Goal: Task Accomplishment & Management: Manage account settings

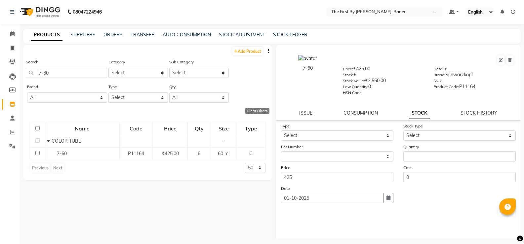
select select
click at [9, 32] on span at bounding box center [13, 34] width 12 height 8
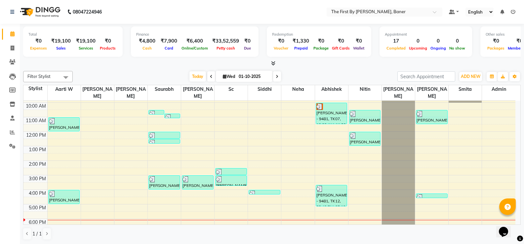
scroll to position [58, 0]
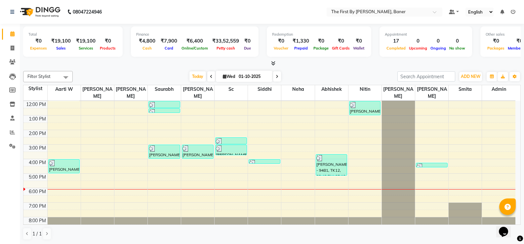
click at [222, 170] on div "8:00 AM 9:00 AM 10:00 AM 11:00 AM 12:00 PM 1:00 PM 2:00 PM 3:00 PM 4:00 PM 5:00…" at bounding box center [269, 137] width 492 height 189
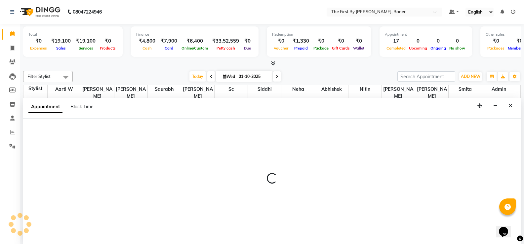
scroll to position [0, 0]
select select "49041"
select select "1020"
select select "tentative"
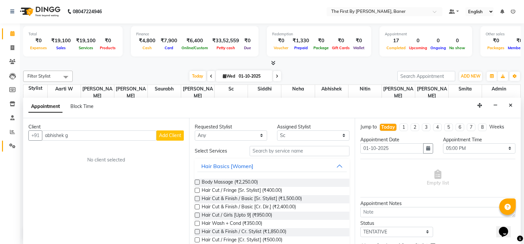
drag, startPoint x: 75, startPoint y: 136, endPoint x: 15, endPoint y: 145, distance: 60.5
click at [15, 145] on app-home "08047224946 Select Location × The First By [PERSON_NAME], Baner Default Panel M…" at bounding box center [262, 122] width 524 height 245
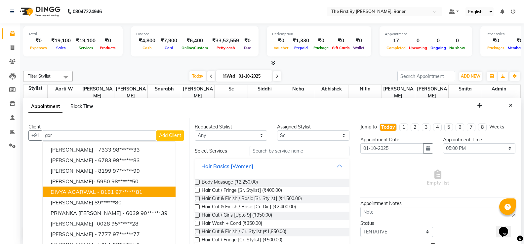
scroll to position [9, 0]
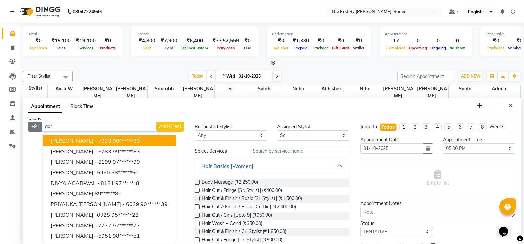
drag, startPoint x: 66, startPoint y: 129, endPoint x: 39, endPoint y: 129, distance: 27.1
click at [39, 129] on div "+91 [PERSON_NAME] - 7333 98******33 [PERSON_NAME] - 6783 99******83 [PERSON_NAM…" at bounding box center [105, 127] width 155 height 10
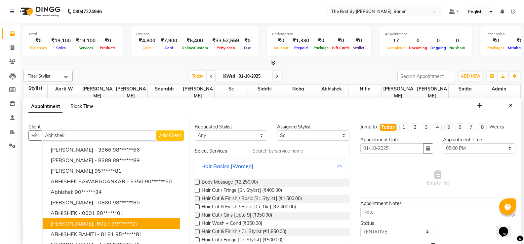
scroll to position [0, 0]
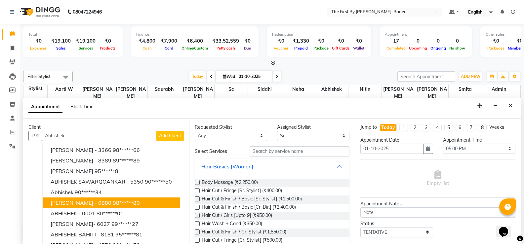
drag, startPoint x: 66, startPoint y: 136, endPoint x: 46, endPoint y: 136, distance: 20.8
click at [46, 136] on input "Abhishek" at bounding box center [99, 136] width 114 height 10
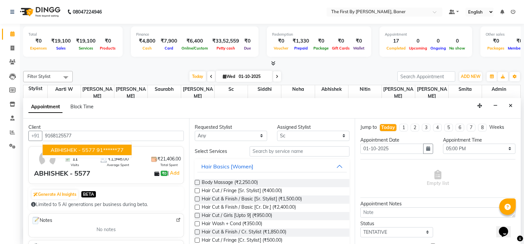
click at [77, 151] on span "ABHISHEK - 5577" at bounding box center [73, 150] width 45 height 7
type input "91******77"
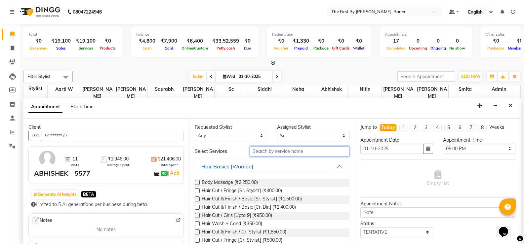
click at [293, 150] on input "text" at bounding box center [300, 151] width 100 height 10
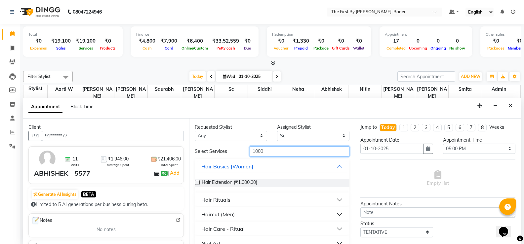
type input "1000"
click at [232, 214] on div "Haircut (Men)" at bounding box center [217, 215] width 33 height 8
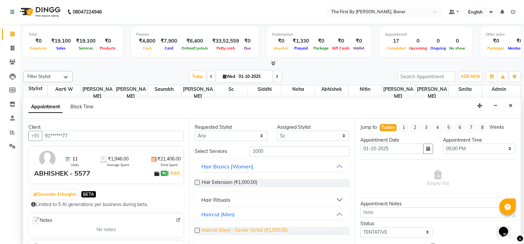
click at [238, 229] on span "Haircut (Men) - Senior Stylist (₹1,000.00)" at bounding box center [245, 231] width 86 height 8
checkbox input "false"
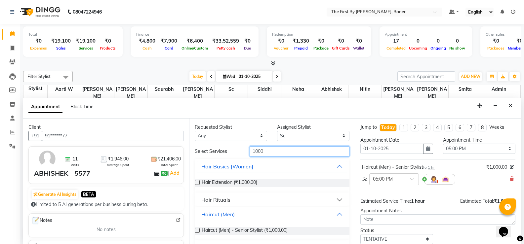
click at [261, 150] on input "1000" at bounding box center [300, 151] width 100 height 10
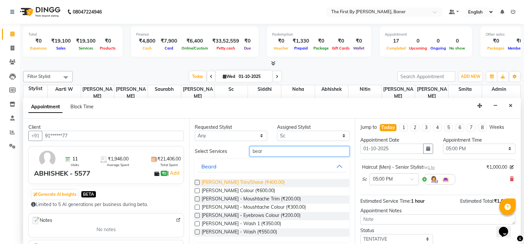
type input "bear"
click at [269, 183] on span "[PERSON_NAME] Trim/Shave (₹400.00)" at bounding box center [243, 183] width 83 height 8
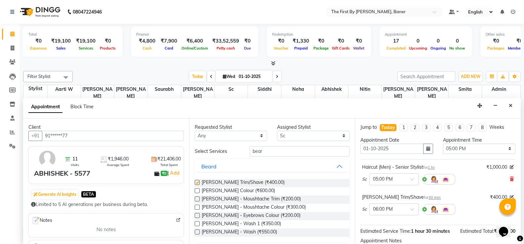
checkbox input "false"
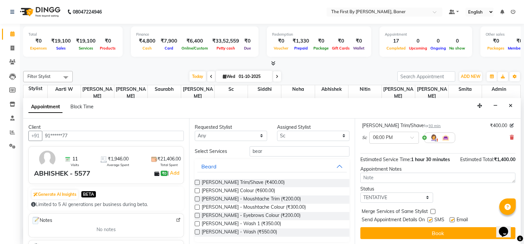
scroll to position [0, 0]
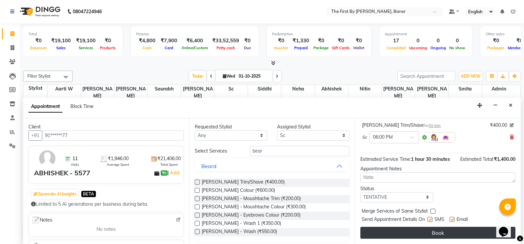
click at [418, 233] on button "Book" at bounding box center [437, 233] width 155 height 12
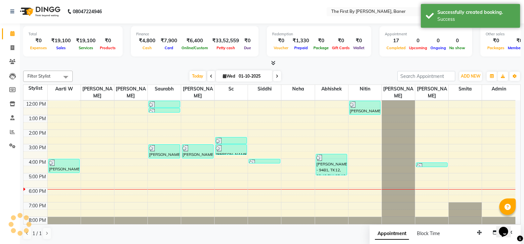
scroll to position [0, 0]
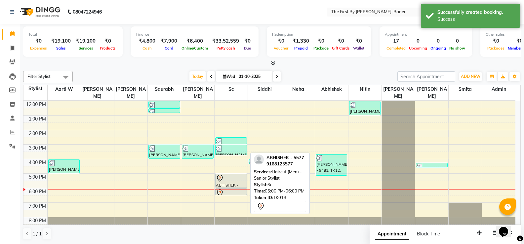
click at [225, 175] on div at bounding box center [231, 179] width 30 height 8
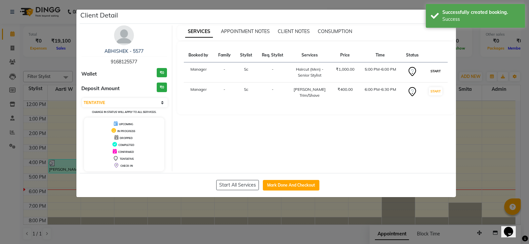
click at [433, 68] on button "START" at bounding box center [436, 71] width 14 height 8
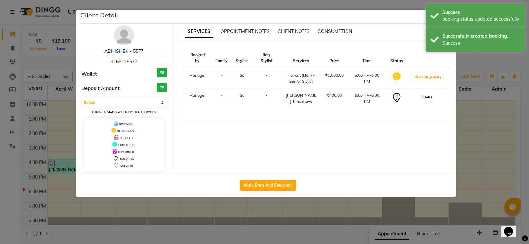
click at [431, 93] on button "START" at bounding box center [428, 97] width 14 height 8
select select "1"
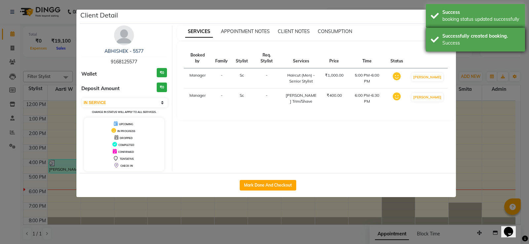
drag, startPoint x: 432, startPoint y: 45, endPoint x: 434, endPoint y: 28, distance: 17.0
click at [432, 45] on div "Successfully created booking. Success" at bounding box center [475, 40] width 99 height 24
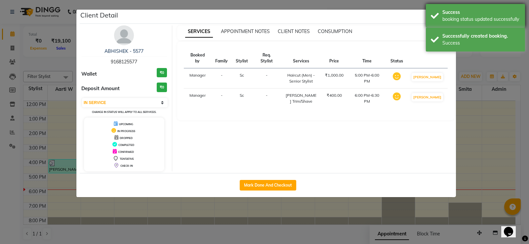
drag, startPoint x: 436, startPoint y: 20, endPoint x: 441, endPoint y: 24, distance: 6.6
click at [436, 20] on div "Success booking status updated successfully" at bounding box center [475, 16] width 99 height 24
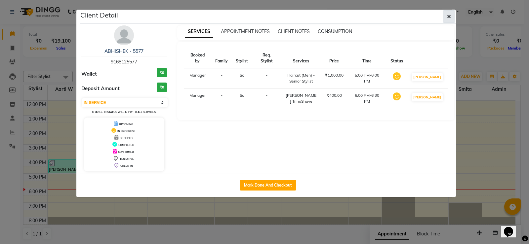
click at [451, 18] on button "button" at bounding box center [449, 16] width 13 height 13
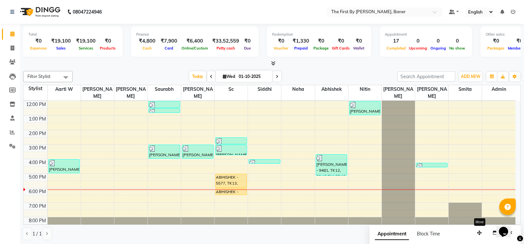
drag, startPoint x: 476, startPoint y: 236, endPoint x: 427, endPoint y: 227, distance: 49.7
click at [474, 228] on button "button" at bounding box center [479, 233] width 11 height 10
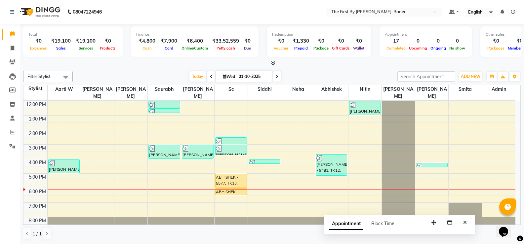
click at [467, 221] on button "Close" at bounding box center [465, 223] width 10 height 10
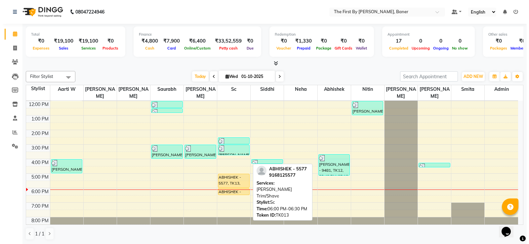
scroll to position [0, 0]
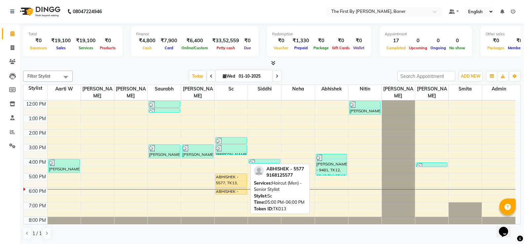
click at [234, 177] on div "ABHISHEK - 5577, TK13, 05:00 PM-06:00 PM, Haircut (Men) - Senior Stylist" at bounding box center [231, 181] width 31 height 14
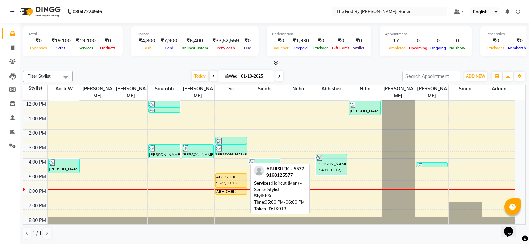
select select "1"
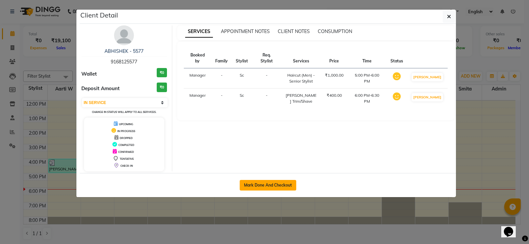
click at [293, 184] on button "Mark Done And Checkout" at bounding box center [268, 185] width 57 height 11
select select "service"
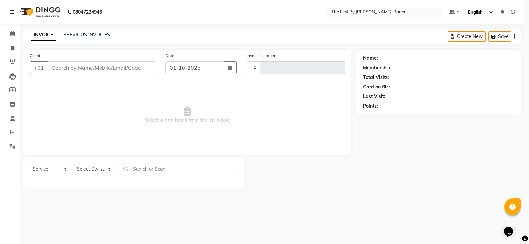
type input "2805"
select select "6411"
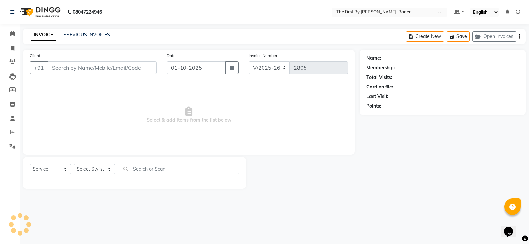
type input "91******77"
select select "49041"
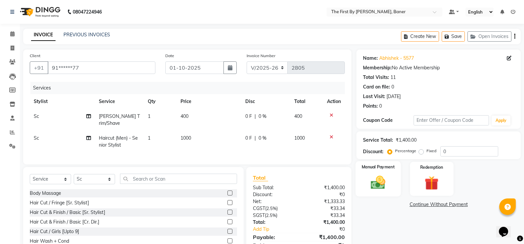
drag, startPoint x: 376, startPoint y: 179, endPoint x: 391, endPoint y: 183, distance: 16.0
click at [376, 179] on img at bounding box center [377, 182] width 23 height 17
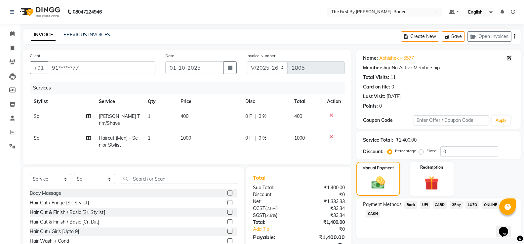
scroll to position [33, 0]
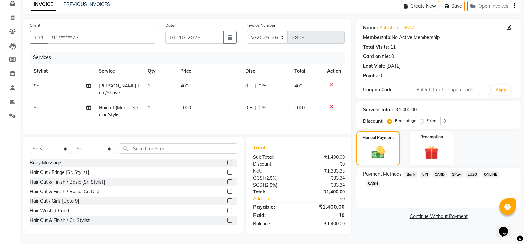
click at [440, 171] on span "CARD" at bounding box center [440, 175] width 14 height 8
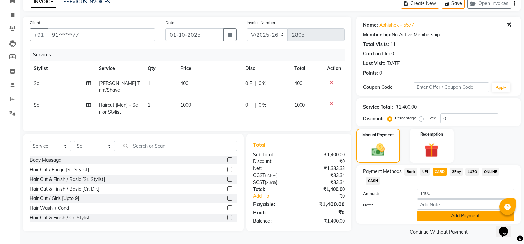
click at [442, 212] on button "Add Payment" at bounding box center [465, 216] width 97 height 10
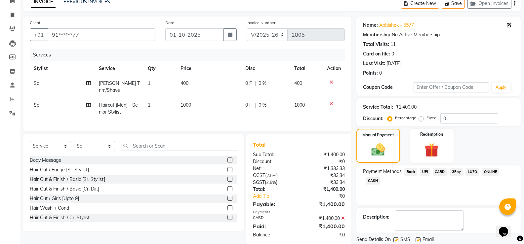
scroll to position [55, 0]
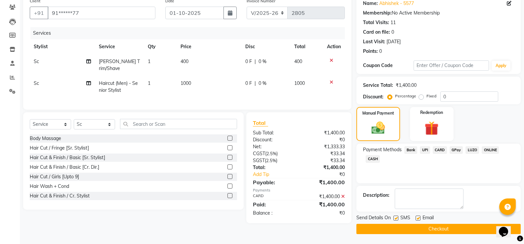
click at [438, 232] on button "Checkout" at bounding box center [438, 229] width 164 height 10
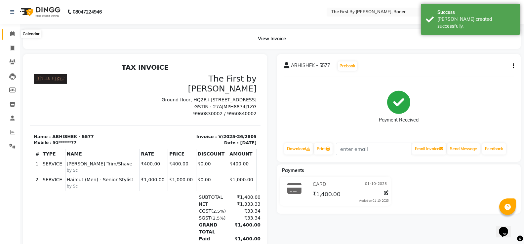
click at [11, 33] on icon at bounding box center [12, 33] width 4 height 5
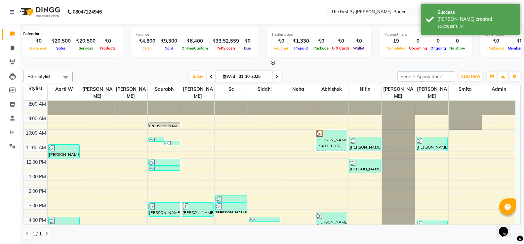
click at [10, 34] on icon at bounding box center [12, 33] width 4 height 5
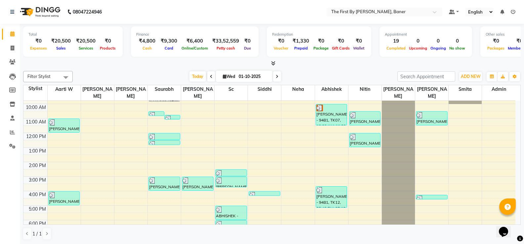
scroll to position [58, 0]
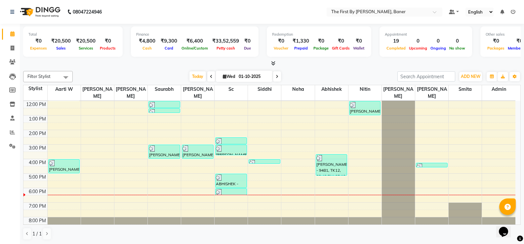
click at [153, 190] on div "8:00 AM 9:00 AM 10:00 AM 11:00 AM 12:00 PM 1:00 PM 2:00 PM 3:00 PM 4:00 PM 5:00…" at bounding box center [269, 137] width 492 height 189
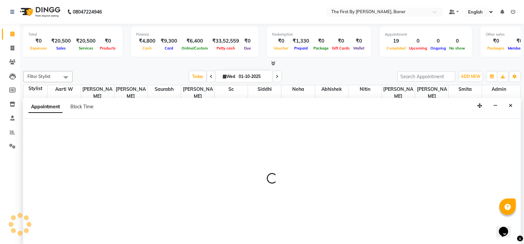
scroll to position [0, 0]
select select "49037"
select select "1110"
select select "tentative"
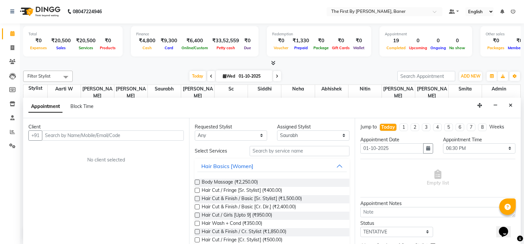
click at [56, 138] on input "text" at bounding box center [113, 136] width 142 height 10
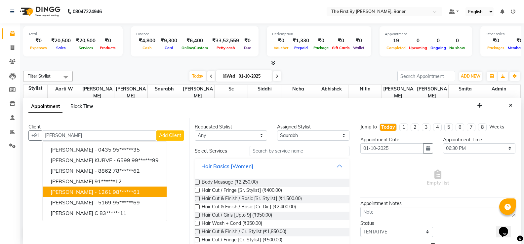
click at [77, 191] on span "[PERSON_NAME] - 1261" at bounding box center [81, 192] width 61 height 7
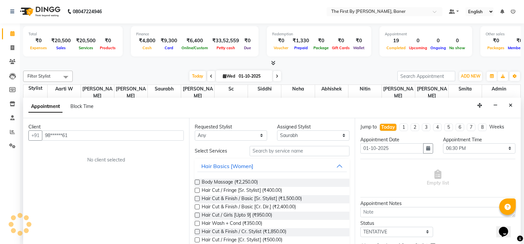
type input "98******61"
click at [267, 153] on input "text" at bounding box center [300, 151] width 100 height 10
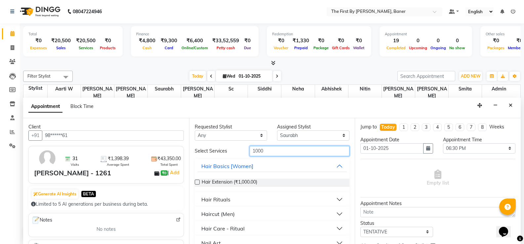
type input "1000"
click at [228, 217] on div "Haircut (Men)" at bounding box center [217, 214] width 33 height 8
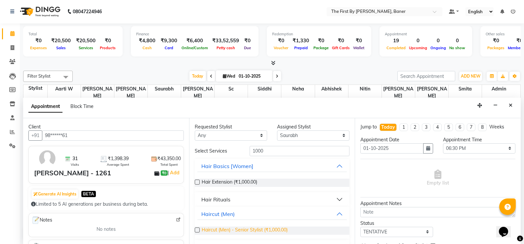
click at [214, 230] on span "Haircut (Men) - Senior Stylist (₹1,000.00)" at bounding box center [245, 231] width 86 height 8
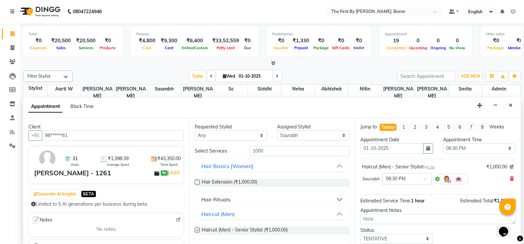
checkbox input "false"
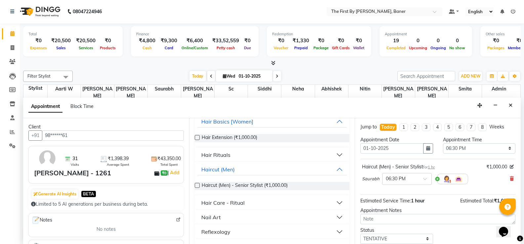
scroll to position [0, 0]
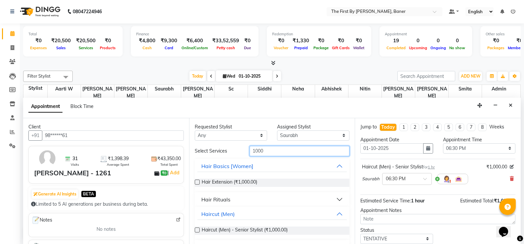
click at [259, 153] on input "1000" at bounding box center [300, 151] width 100 height 10
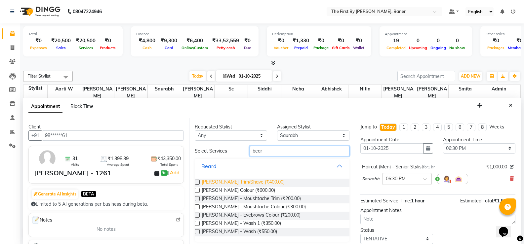
type input "bear"
click at [251, 179] on span "[PERSON_NAME] Trim/Shave (₹400.00)" at bounding box center [243, 183] width 83 height 8
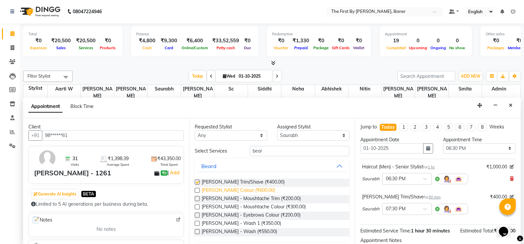
checkbox input "false"
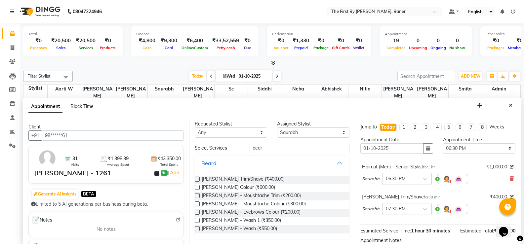
scroll to position [72, 0]
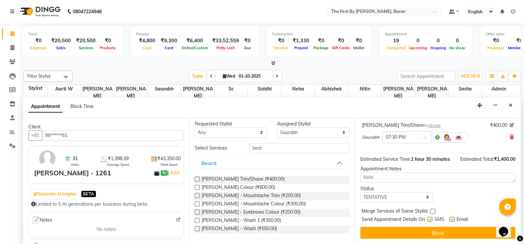
click at [410, 239] on div "Jump to [DATE] 1 2 3 4 5 6 7 8 Weeks Appointment Date [DATE] Appointment Time S…" at bounding box center [438, 181] width 166 height 126
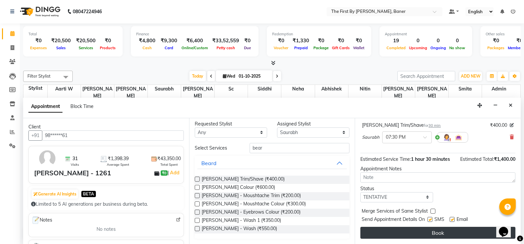
click at [410, 232] on button "Book" at bounding box center [437, 233] width 155 height 12
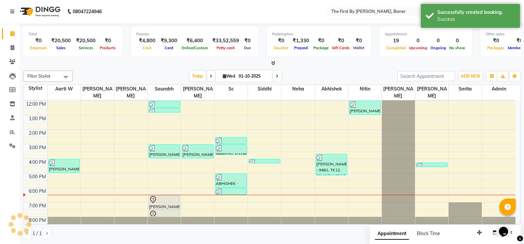
scroll to position [0, 0]
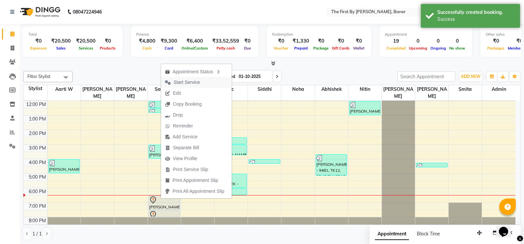
click at [182, 79] on span "Start Service" at bounding box center [187, 82] width 26 height 7
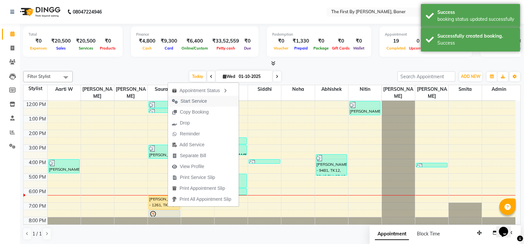
click at [185, 102] on span "Start Service" at bounding box center [194, 101] width 26 height 7
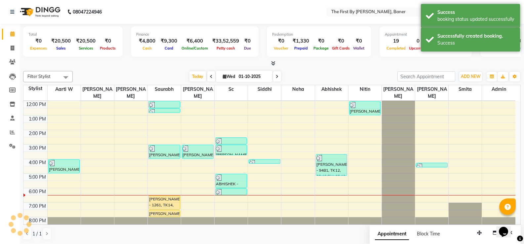
scroll to position [0, 0]
click at [191, 191] on div "8:00 AM 9:00 AM 10:00 AM 11:00 AM 12:00 PM 1:00 PM 2:00 PM 3:00 PM 4:00 PM 5:00…" at bounding box center [269, 137] width 492 height 189
select select "49040"
select select "tentative"
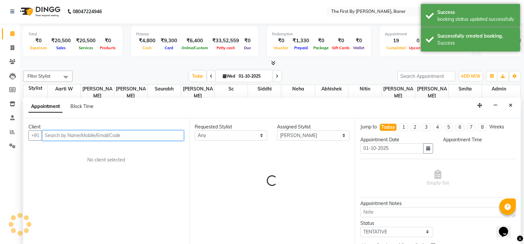
select select "1110"
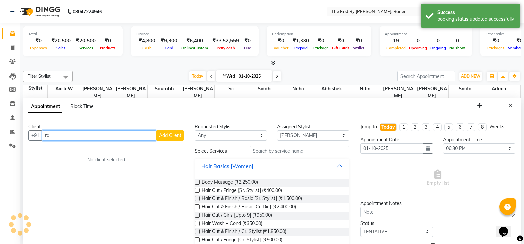
type input "r"
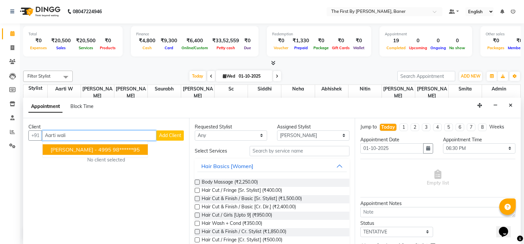
click at [81, 152] on span "[PERSON_NAME] - 4995" at bounding box center [81, 149] width 61 height 7
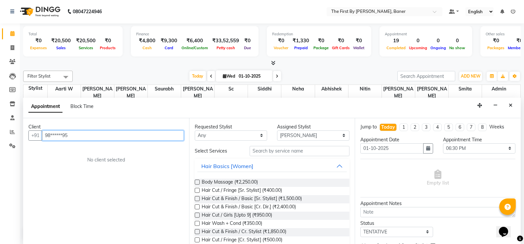
type input "98******95"
click at [304, 144] on div "Requested Stylist Any Aarti W Abhishek Admin [PERSON_NAME] [PERSON_NAME] Neha N…" at bounding box center [272, 181] width 166 height 126
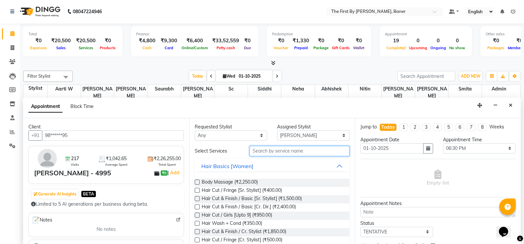
click at [302, 152] on input "text" at bounding box center [300, 151] width 100 height 10
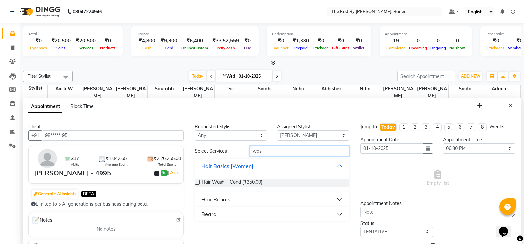
type input "was"
click at [256, 184] on span "Hair Wash + Cond (₹350.00)" at bounding box center [232, 183] width 61 height 8
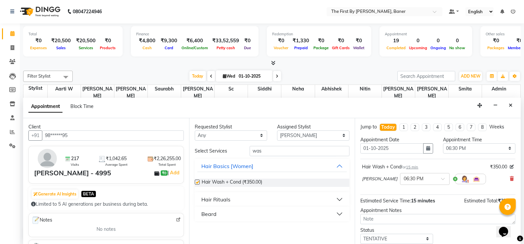
checkbox input "false"
click at [253, 153] on input "was" at bounding box center [300, 151] width 100 height 10
click at [253, 152] on input "was" at bounding box center [300, 151] width 100 height 10
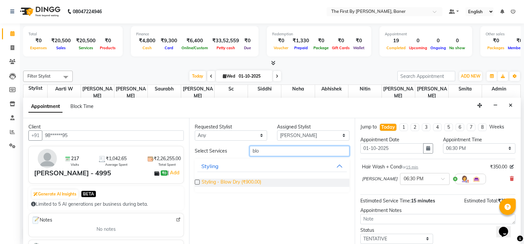
type input "blo"
click at [244, 182] on span "Styling - Blow Dry (₹900.00)" at bounding box center [232, 183] width 60 height 8
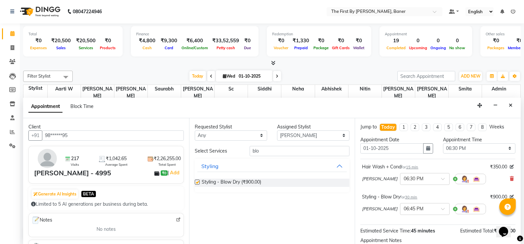
checkbox input "false"
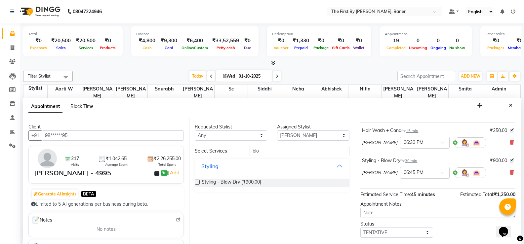
scroll to position [72, 0]
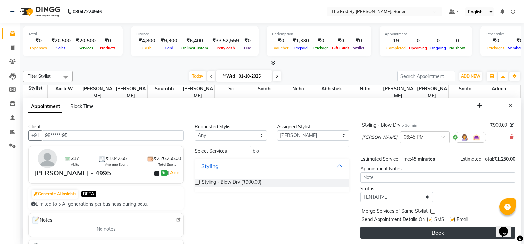
click at [443, 228] on button "Book" at bounding box center [437, 233] width 155 height 12
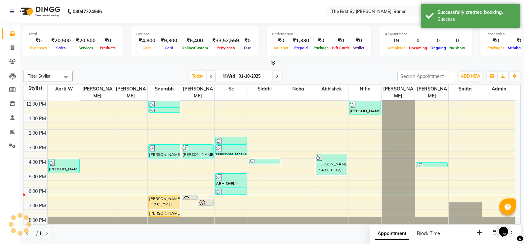
scroll to position [0, 0]
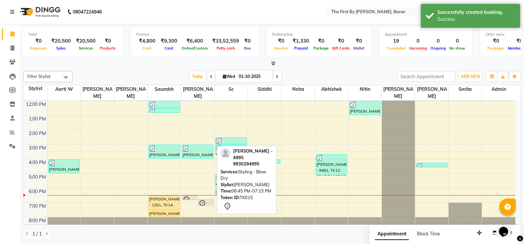
click at [202, 205] on div at bounding box center [205, 206] width 15 height 3
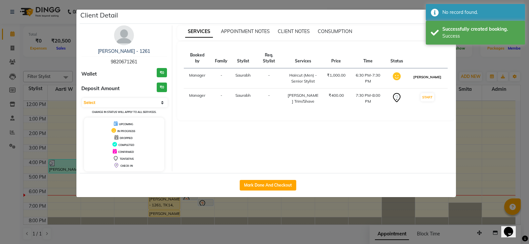
click at [432, 73] on button "[PERSON_NAME]" at bounding box center [427, 77] width 31 height 8
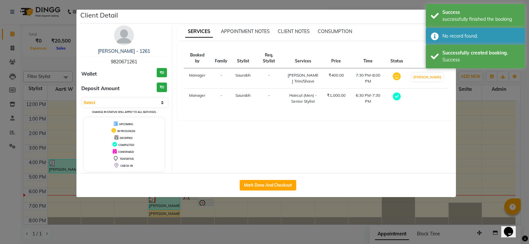
click at [419, 73] on td "[PERSON_NAME]" at bounding box center [427, 78] width 41 height 20
click at [423, 73] on button "[PERSON_NAME]" at bounding box center [427, 77] width 31 height 8
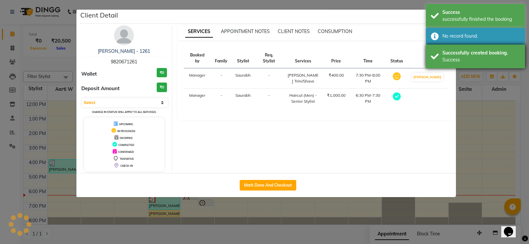
select select "3"
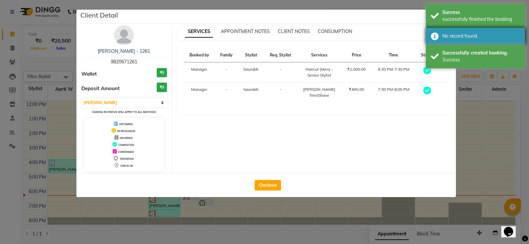
drag, startPoint x: 438, startPoint y: 16, endPoint x: 438, endPoint y: 31, distance: 15.6
click at [438, 20] on div "Success successfully finished the booking" at bounding box center [475, 16] width 99 height 24
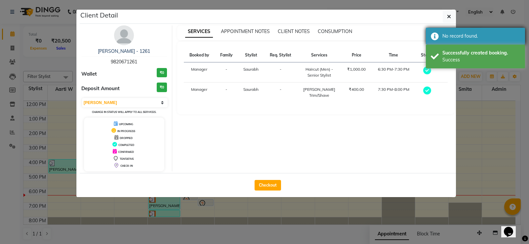
click at [439, 34] on div "No record found." at bounding box center [475, 36] width 99 height 17
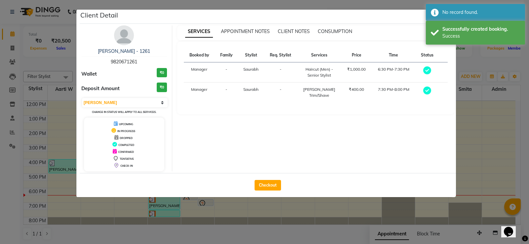
click at [441, 51] on th at bounding box center [443, 55] width 9 height 14
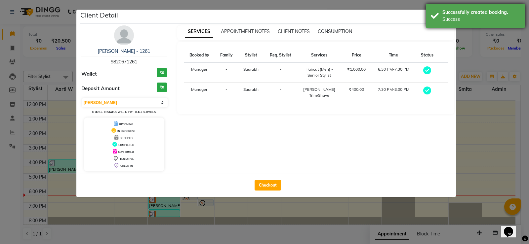
click at [446, 13] on div "Successfully created booking." at bounding box center [481, 12] width 78 height 7
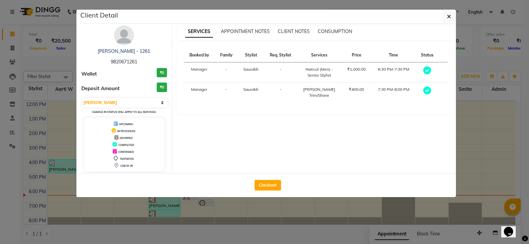
click at [451, 16] on button "button" at bounding box center [449, 16] width 13 height 13
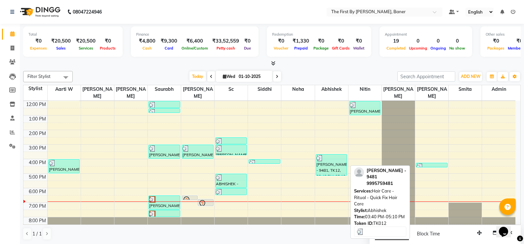
scroll to position [0, 0]
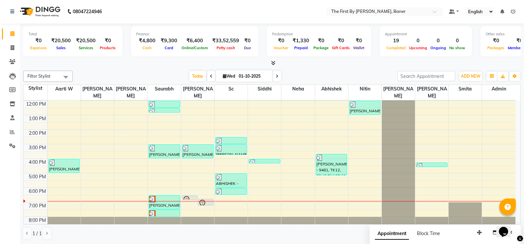
click at [424, 182] on div "8:00 AM 9:00 AM 10:00 AM 11:00 AM 12:00 PM 1:00 PM 2:00 PM 3:00 PM 4:00 PM 5:00…" at bounding box center [269, 137] width 492 height 189
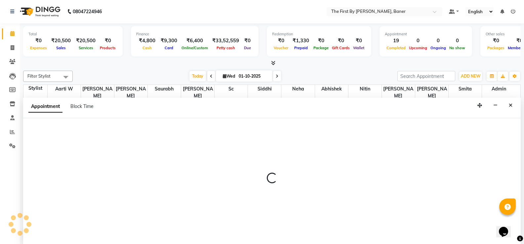
select select "69831"
select select "1080"
select select "tentative"
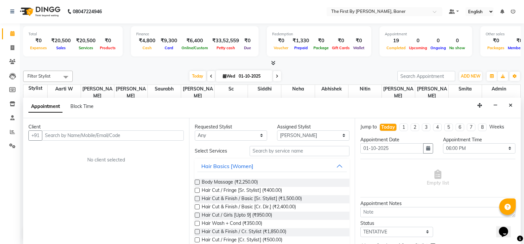
click at [63, 131] on input "text" at bounding box center [113, 136] width 142 height 10
click at [70, 135] on input "text" at bounding box center [113, 136] width 142 height 10
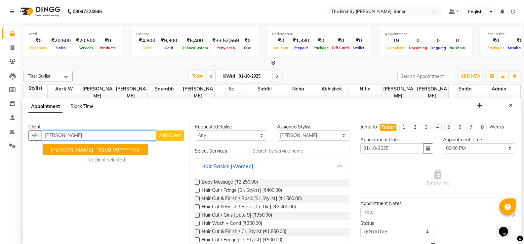
click at [59, 152] on span "[PERSON_NAME] - 9208" at bounding box center [81, 149] width 61 height 7
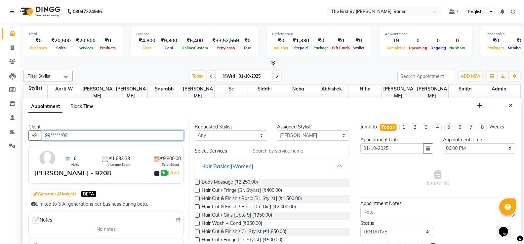
type input "99******08"
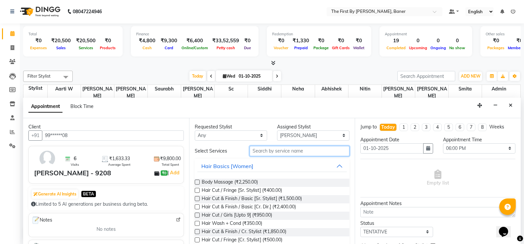
click at [323, 152] on input "text" at bounding box center [300, 151] width 100 height 10
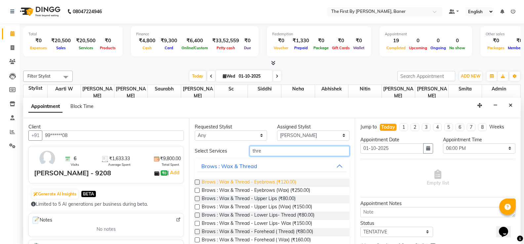
type input "thre"
click at [274, 182] on span "Brows : Wax & Thread - Eyebrows (₹120.00)" at bounding box center [249, 183] width 95 height 8
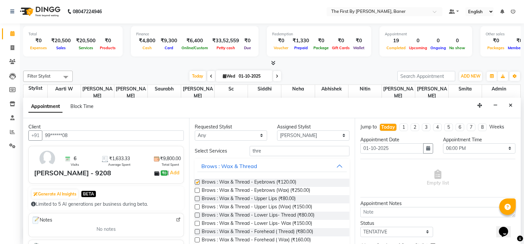
checkbox input "false"
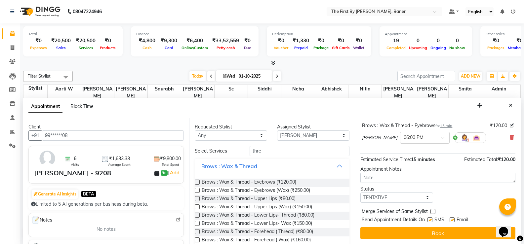
scroll to position [42, 0]
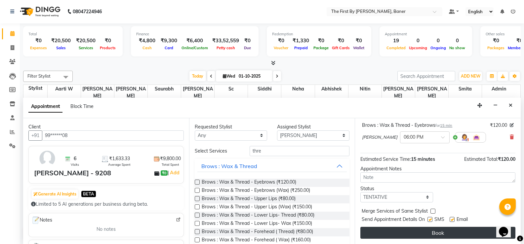
click at [424, 232] on button "Book" at bounding box center [437, 233] width 155 height 12
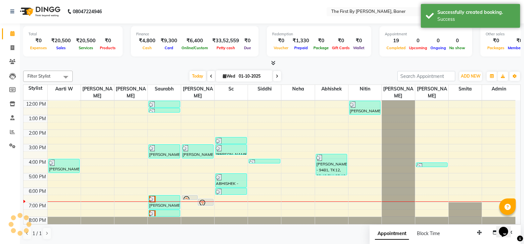
scroll to position [0, 0]
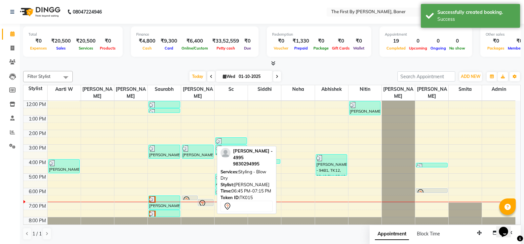
click at [206, 200] on icon at bounding box center [202, 204] width 8 height 8
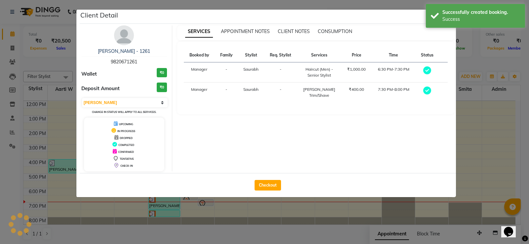
select select "7"
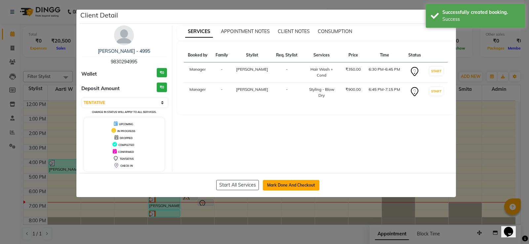
click at [313, 182] on button "Mark Done And Checkout" at bounding box center [291, 185] width 57 height 11
select select "service"
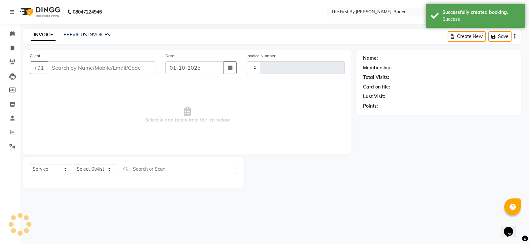
type input "2806"
select select "6411"
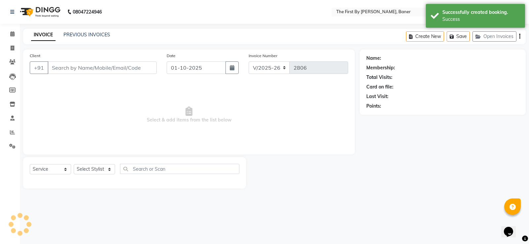
type input "98******95"
select select "49040"
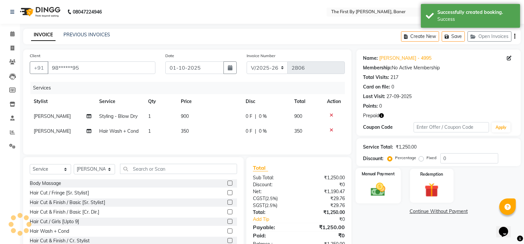
drag, startPoint x: 376, startPoint y: 188, endPoint x: 446, endPoint y: 196, distance: 70.8
click at [376, 188] on img at bounding box center [378, 190] width 23 height 16
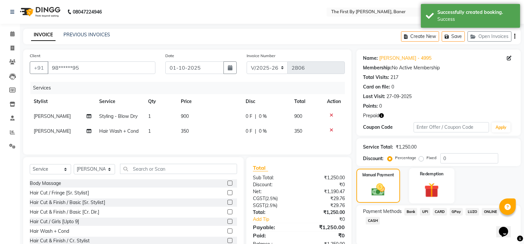
drag, startPoint x: 430, startPoint y: 188, endPoint x: 448, endPoint y: 202, distance: 22.6
click at [431, 189] on img at bounding box center [431, 190] width 23 height 18
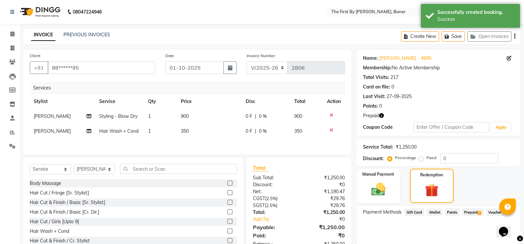
click at [461, 210] on div "Prepaid 1" at bounding box center [472, 213] width 24 height 9
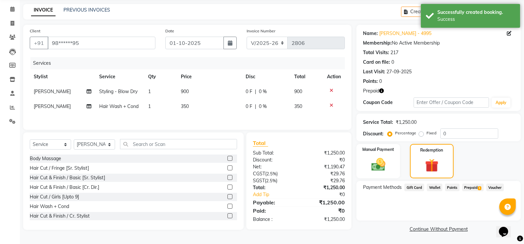
click at [471, 186] on span "Prepaid 1" at bounding box center [472, 188] width 21 height 8
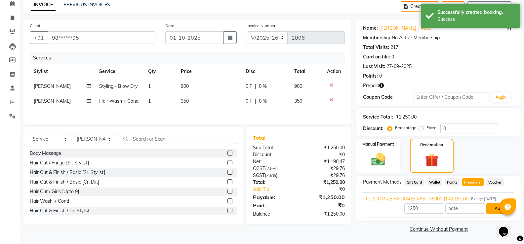
click at [489, 210] on button "Add" at bounding box center [498, 208] width 24 height 11
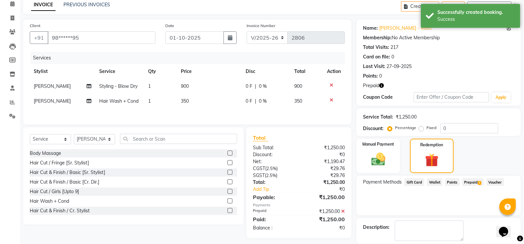
scroll to position [62, 0]
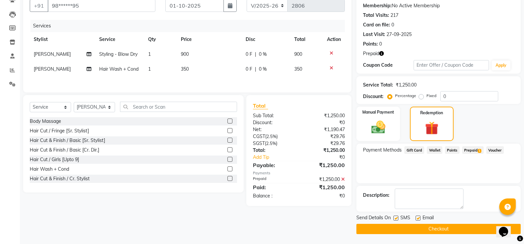
click at [486, 226] on button "Checkout" at bounding box center [438, 229] width 164 height 10
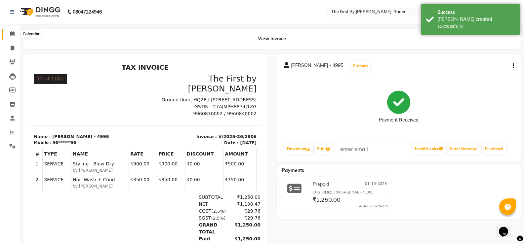
click at [11, 33] on icon at bounding box center [12, 33] width 4 height 5
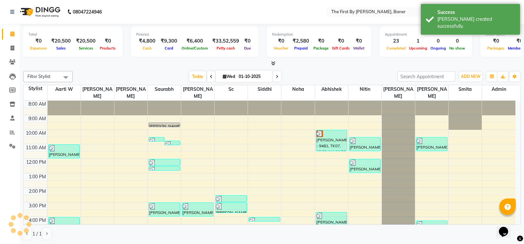
scroll to position [58, 0]
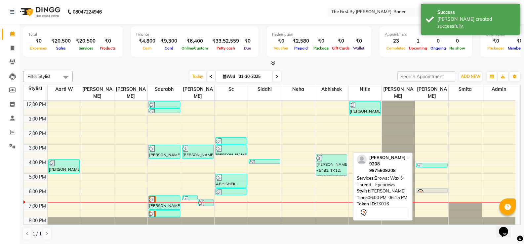
click at [433, 191] on div at bounding box center [431, 192] width 31 height 3
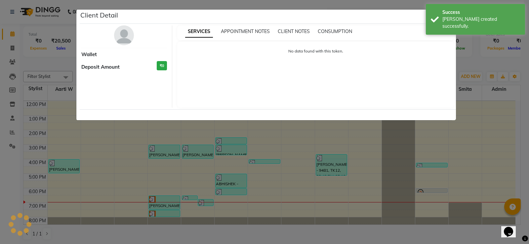
select select "7"
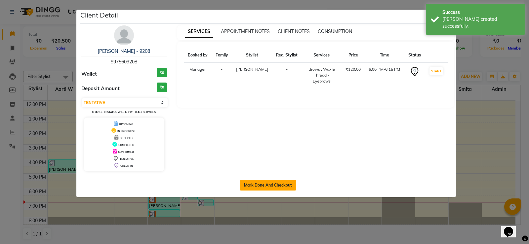
click at [288, 184] on button "Mark Done And Checkout" at bounding box center [268, 185] width 57 height 11
select select "6411"
select select "service"
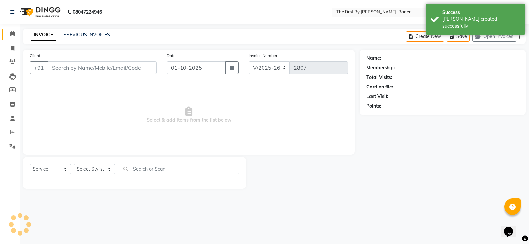
type input "99******08"
select select "69831"
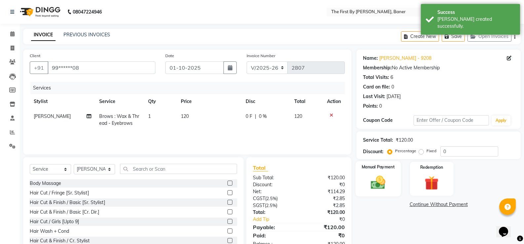
click at [384, 183] on img at bounding box center [377, 182] width 23 height 17
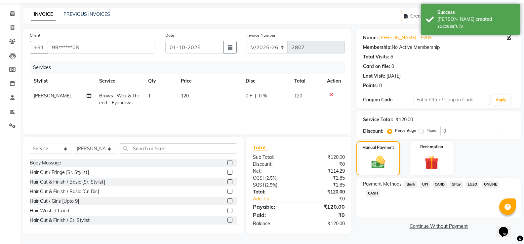
click at [425, 184] on span "UPI" at bounding box center [425, 185] width 10 height 8
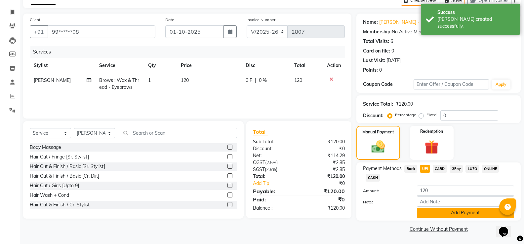
click at [438, 212] on button "Add Payment" at bounding box center [465, 213] width 97 height 10
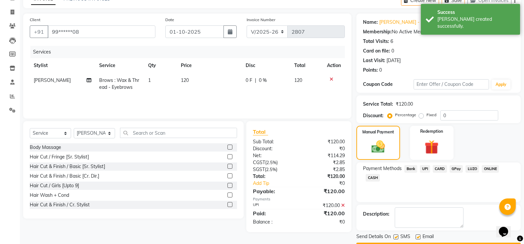
click at [427, 243] on button "Checkout" at bounding box center [438, 248] width 164 height 10
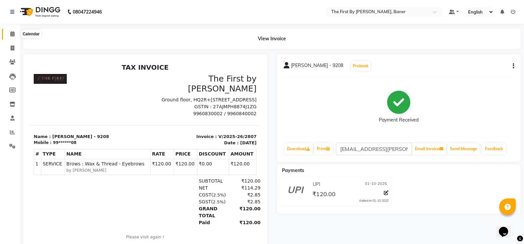
click at [11, 31] on span at bounding box center [13, 34] width 12 height 8
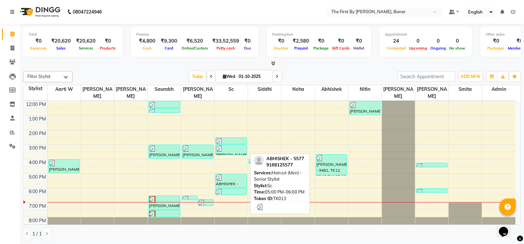
scroll to position [0, 0]
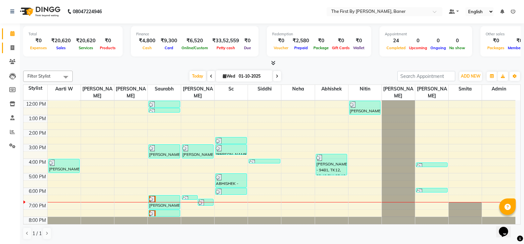
click at [10, 46] on span at bounding box center [13, 48] width 12 height 8
select select "6411"
select select "service"
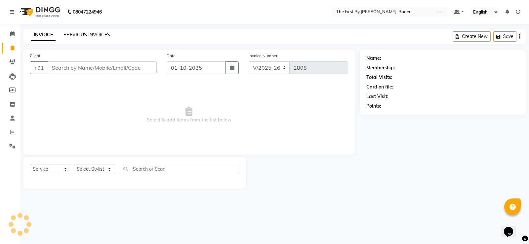
click at [68, 33] on link "PREVIOUS INVOICES" at bounding box center [86, 35] width 47 height 6
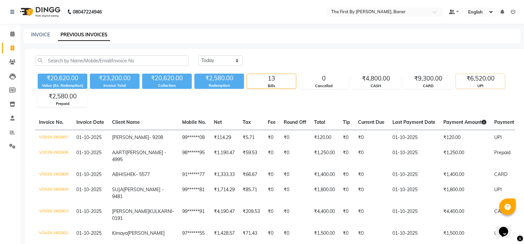
click at [463, 87] on div "UPI" at bounding box center [480, 86] width 49 height 6
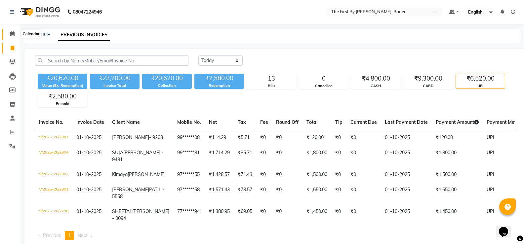
click at [9, 36] on span at bounding box center [13, 34] width 12 height 8
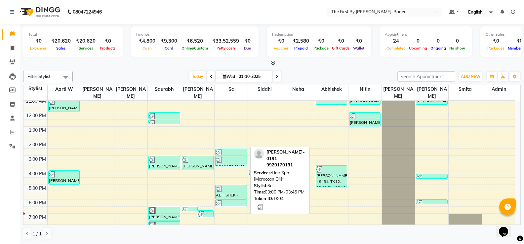
scroll to position [58, 0]
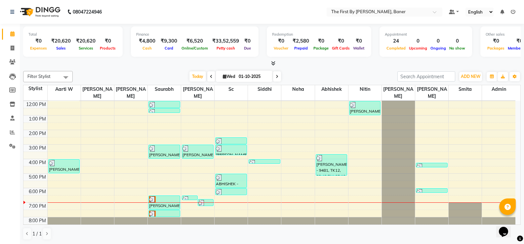
click at [291, 184] on div "8:00 AM 9:00 AM 10:00 AM 11:00 AM 12:00 PM 1:00 PM 2:00 PM 3:00 PM 4:00 PM 5:00…" at bounding box center [269, 137] width 492 height 189
select select "81168"
select select "1080"
select select "tentative"
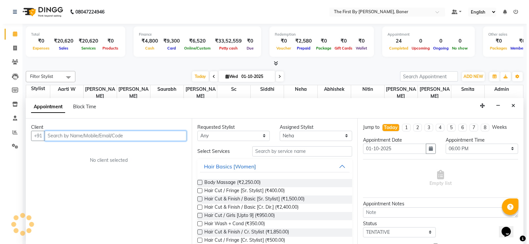
scroll to position [0, 0]
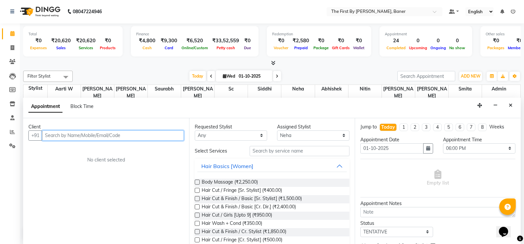
click at [62, 133] on input "text" at bounding box center [113, 136] width 142 height 10
click at [149, 138] on input "text" at bounding box center [113, 136] width 142 height 10
paste input "8600101150"
click at [153, 134] on input "8600101150" at bounding box center [99, 136] width 114 height 10
click at [155, 134] on input "8600101150" at bounding box center [99, 136] width 114 height 10
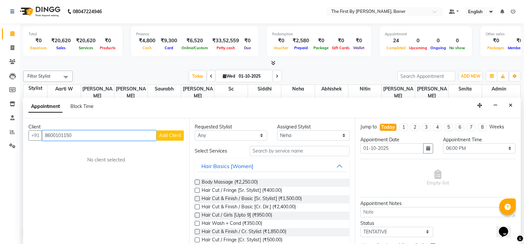
type input "8600101150"
click at [169, 134] on span "Add Client" at bounding box center [170, 136] width 22 height 6
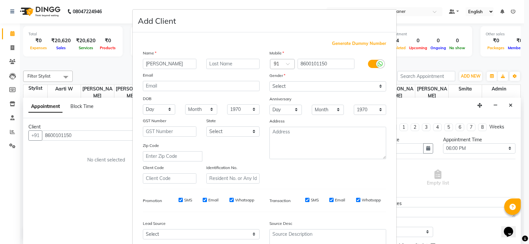
type input "[PERSON_NAME]"
click at [290, 90] on select "Select [DEMOGRAPHIC_DATA] [DEMOGRAPHIC_DATA] Other Prefer Not To Say" at bounding box center [327, 86] width 117 height 10
select select "[DEMOGRAPHIC_DATA]"
click at [269, 81] on select "Select [DEMOGRAPHIC_DATA] [DEMOGRAPHIC_DATA] Other Prefer Not To Say" at bounding box center [327, 86] width 117 height 10
click at [285, 142] on textarea at bounding box center [327, 143] width 117 height 32
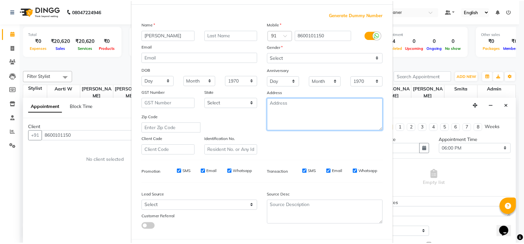
scroll to position [61, 0]
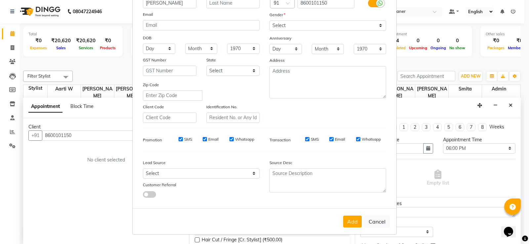
click at [357, 227] on button "Add" at bounding box center [352, 222] width 19 height 12
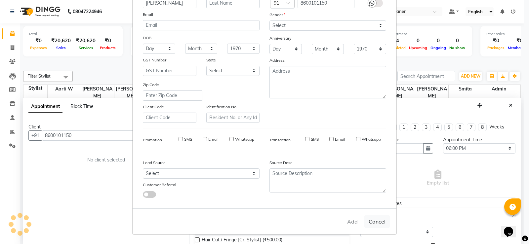
type input "86******50"
select select
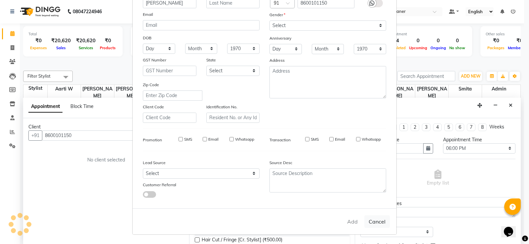
select select
checkbox input "false"
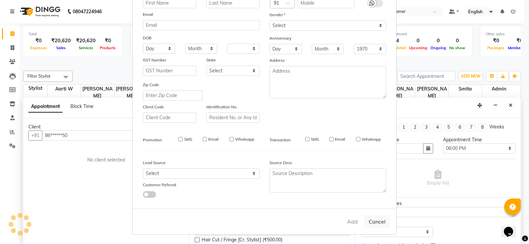
checkbox input "false"
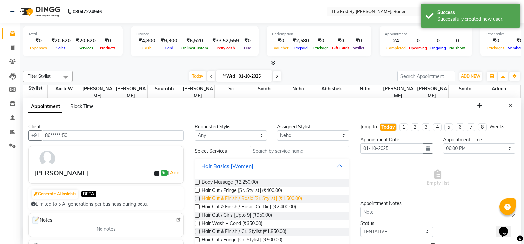
click at [271, 201] on span "Hair Cut & Finish / Basic [Sr. Stylist] (₹1,500.00)" at bounding box center [252, 199] width 100 height 8
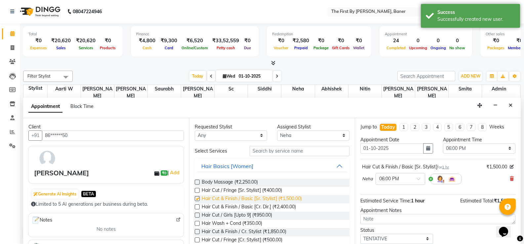
checkbox input "false"
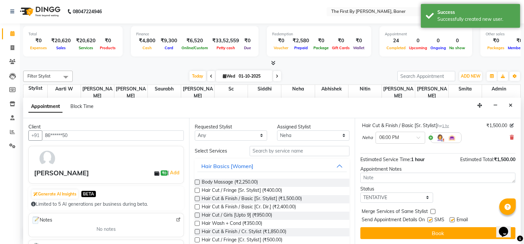
scroll to position [42, 0]
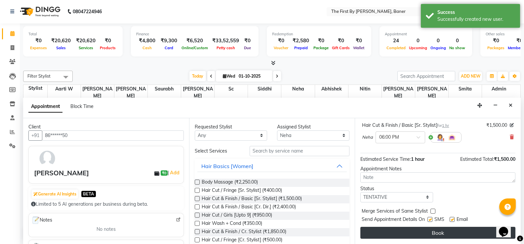
click at [407, 237] on button "Book" at bounding box center [437, 233] width 155 height 12
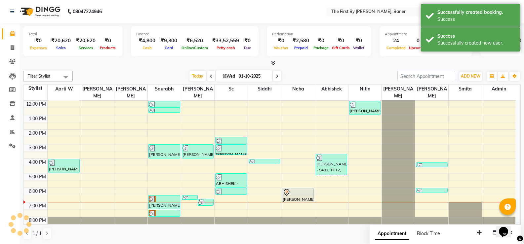
scroll to position [0, 0]
click at [284, 189] on icon at bounding box center [287, 192] width 6 height 7
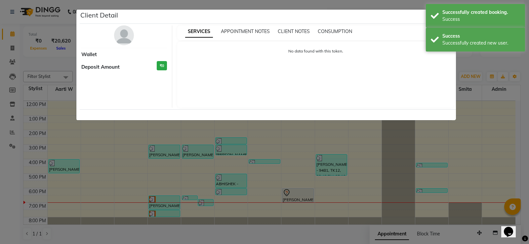
select select "7"
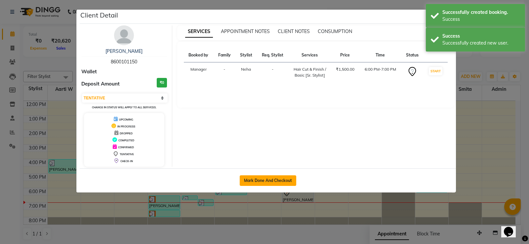
click at [277, 182] on button "Mark Done And Checkout" at bounding box center [268, 181] width 57 height 11
select select "6411"
select select "service"
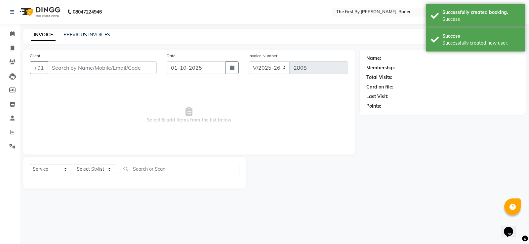
type input "86******50"
select select "81168"
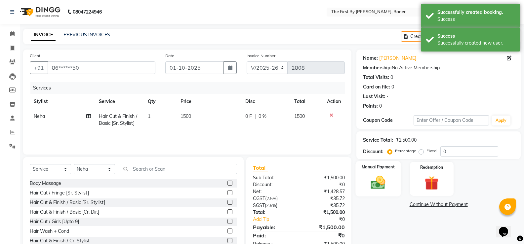
click at [379, 181] on img at bounding box center [377, 182] width 23 height 17
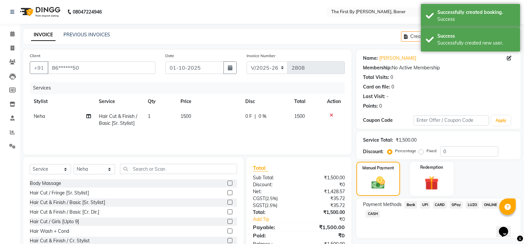
scroll to position [20, 0]
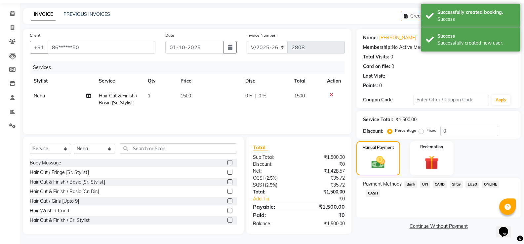
click at [426, 184] on span "UPI" at bounding box center [425, 185] width 10 height 8
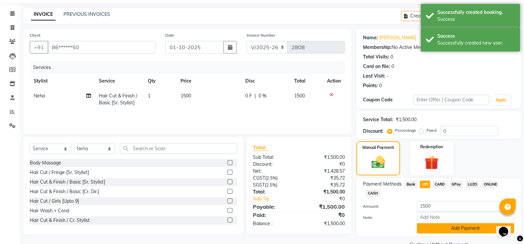
scroll to position [36, 0]
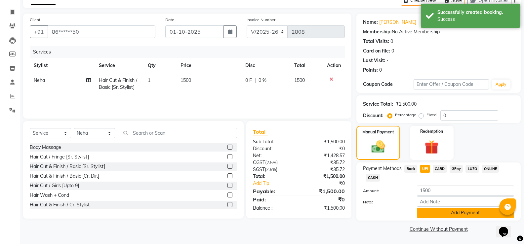
click at [471, 213] on button "Add Payment" at bounding box center [465, 213] width 97 height 10
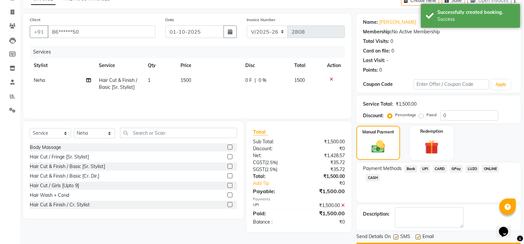
click at [450, 243] on button "Checkout" at bounding box center [438, 248] width 164 height 10
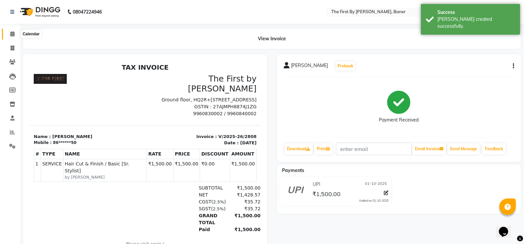
click at [10, 36] on icon at bounding box center [12, 33] width 4 height 5
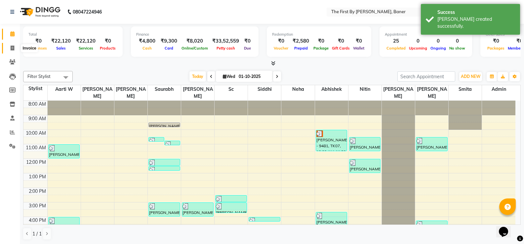
click at [9, 48] on span at bounding box center [13, 49] width 12 height 8
select select "6411"
select select "service"
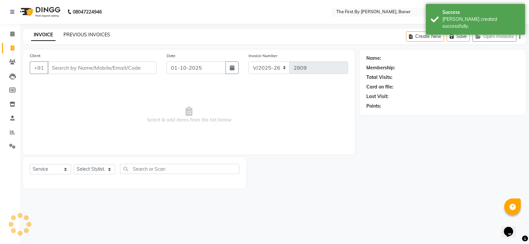
click at [64, 34] on link "PREVIOUS INVOICES" at bounding box center [86, 35] width 47 height 6
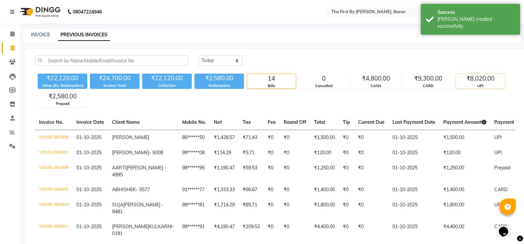
click at [477, 82] on div "₹8,020.00" at bounding box center [480, 78] width 49 height 9
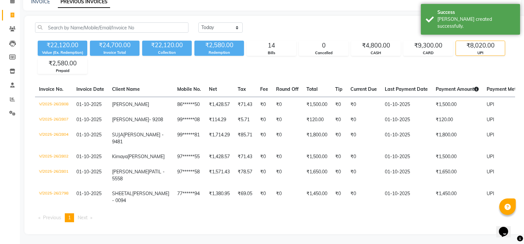
scroll to position [6, 0]
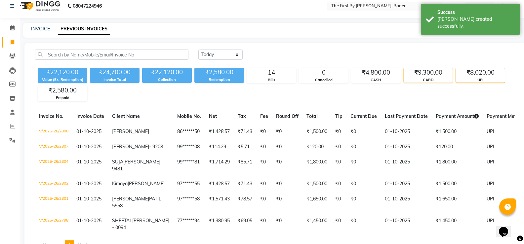
click at [423, 81] on div "CARD" at bounding box center [428, 80] width 49 height 6
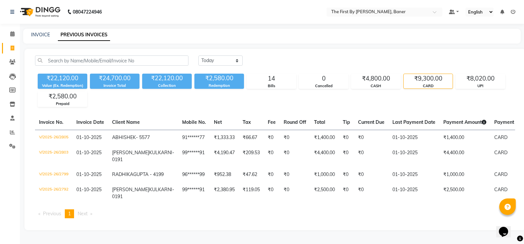
click at [413, 75] on div "₹9,300.00" at bounding box center [428, 78] width 49 height 9
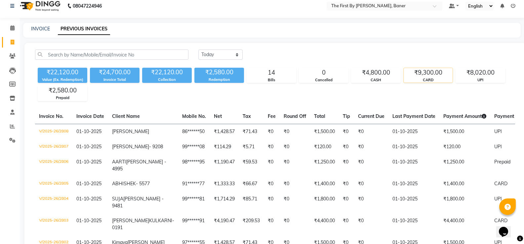
click at [416, 80] on div "CARD" at bounding box center [428, 80] width 49 height 6
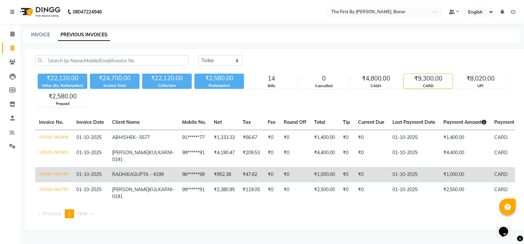
scroll to position [35, 0]
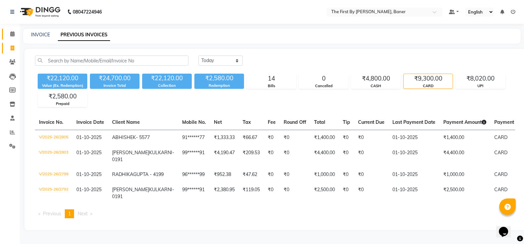
click at [14, 30] on span at bounding box center [13, 34] width 12 height 8
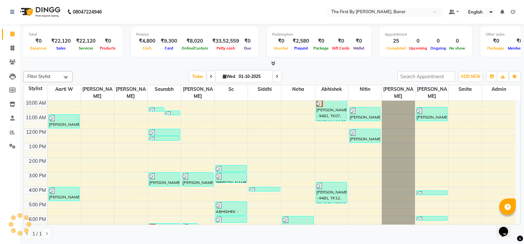
scroll to position [58, 0]
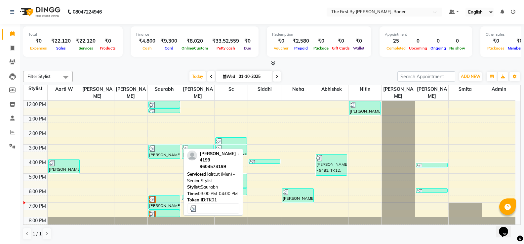
click at [155, 145] on img at bounding box center [152, 148] width 7 height 7
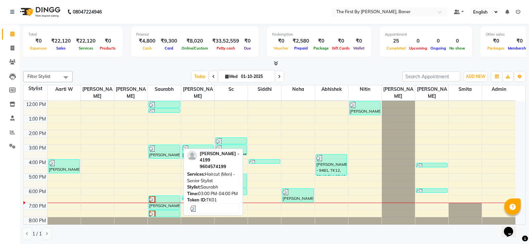
select select "3"
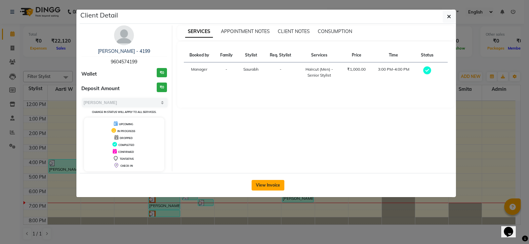
click at [254, 182] on button "View Invoice" at bounding box center [268, 185] width 33 height 11
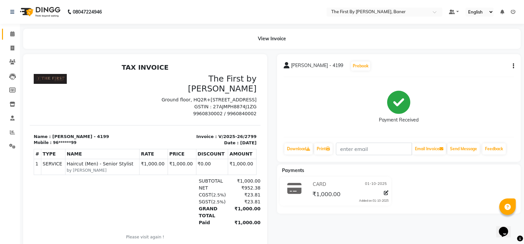
click at [16, 37] on span at bounding box center [13, 34] width 12 height 8
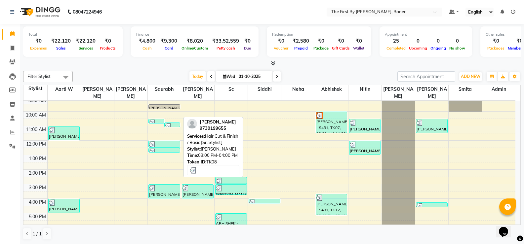
scroll to position [33, 0]
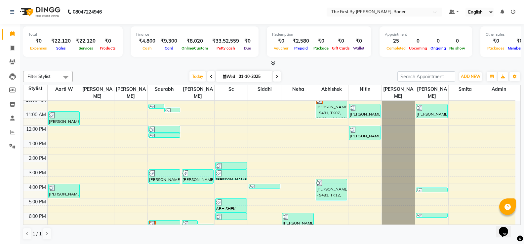
click at [97, 119] on div "8:00 AM 9:00 AM 10:00 AM 11:00 AM 12:00 PM 1:00 PM 2:00 PM 3:00 PM 4:00 PM 5:00…" at bounding box center [269, 162] width 492 height 189
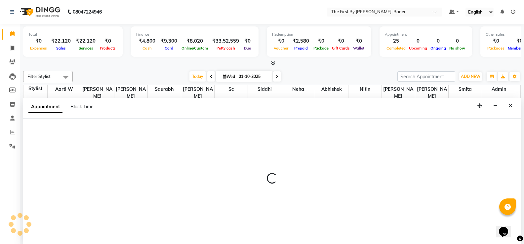
scroll to position [0, 0]
select select "49038"
select select "tentative"
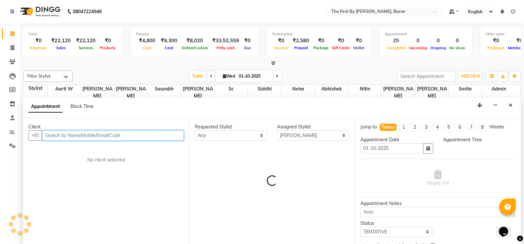
select select "720"
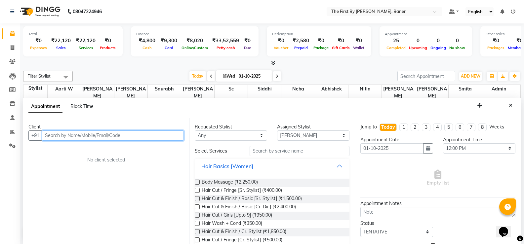
paste input "8237938556"
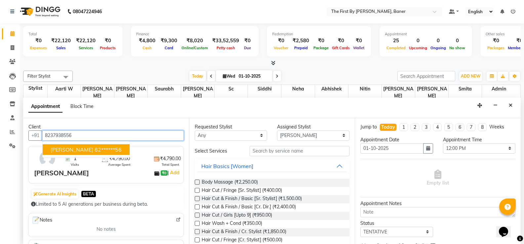
click at [68, 147] on span "[PERSON_NAME]" at bounding box center [72, 149] width 43 height 7
type input "82******56"
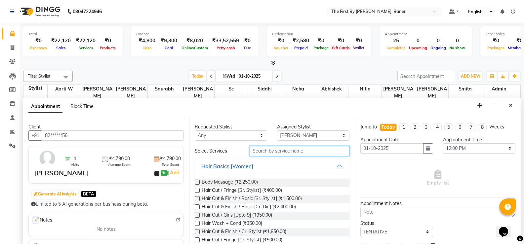
click at [300, 149] on input "text" at bounding box center [300, 151] width 100 height 10
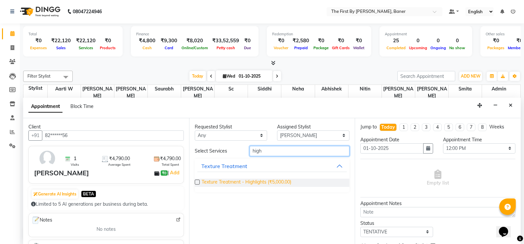
type input "high"
click at [276, 180] on span "Texture Treatment - Highlights (₹5,000.00)" at bounding box center [247, 183] width 90 height 8
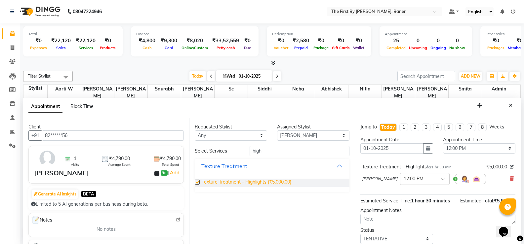
checkbox input "false"
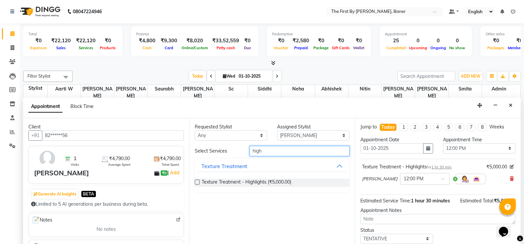
click at [255, 152] on input "high" at bounding box center [300, 151] width 100 height 10
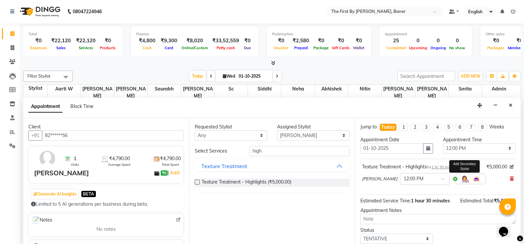
click at [461, 178] on img at bounding box center [465, 179] width 8 height 8
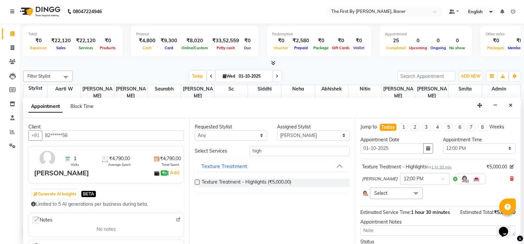
drag, startPoint x: 389, startPoint y: 200, endPoint x: 386, endPoint y: 195, distance: 5.2
click at [388, 199] on div "Texture Treatment - Highlights for 1 hr 30 min ₹5,000.00 [PERSON_NAME] × 12:00 …" at bounding box center [437, 181] width 155 height 39
click at [385, 192] on span "Select" at bounding box center [380, 193] width 13 height 6
click at [384, 227] on input "multiselect-search" at bounding box center [396, 225] width 45 height 7
type input "sc"
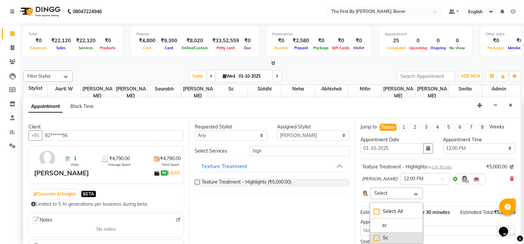
click at [378, 238] on div "Sc" at bounding box center [396, 238] width 45 height 7
checkbox input "true"
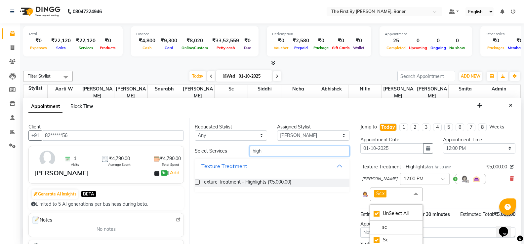
click at [255, 151] on input "high" at bounding box center [300, 151] width 100 height 10
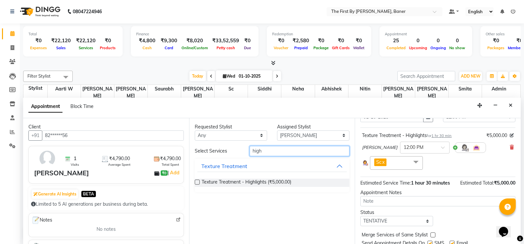
scroll to position [55, 0]
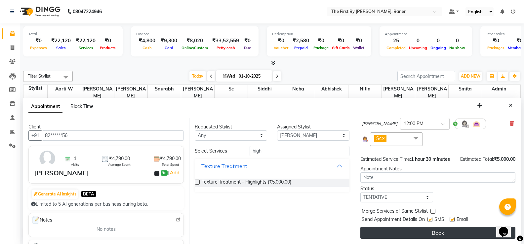
click at [407, 233] on button "Book" at bounding box center [437, 233] width 155 height 12
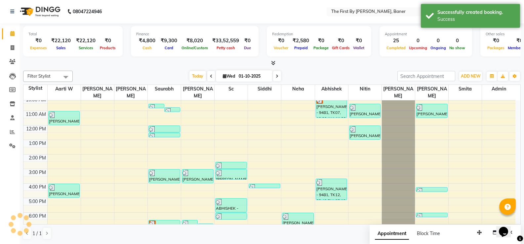
scroll to position [0, 0]
click at [105, 127] on div "[PERSON_NAME], TK18, 12:00 PM-01:30 PM, Texture Treatment - Highlights" at bounding box center [97, 136] width 31 height 21
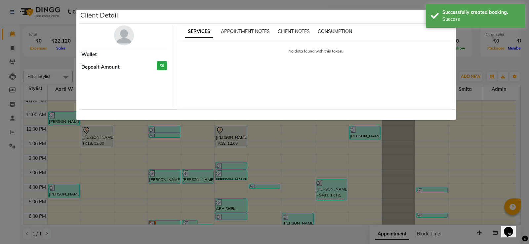
select select "7"
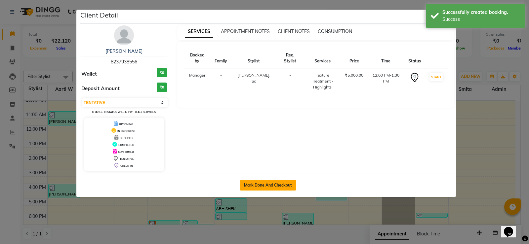
click at [276, 186] on button "Mark Done And Checkout" at bounding box center [268, 185] width 57 height 11
select select "service"
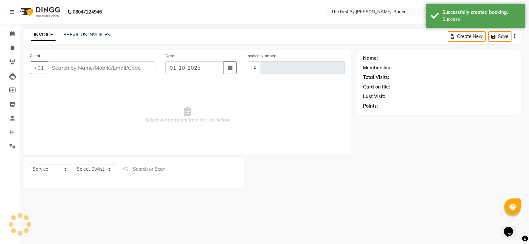
type input "2809"
select select "6411"
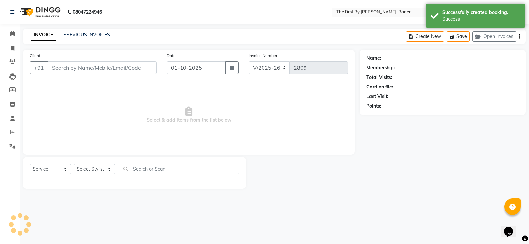
click at [146, 127] on span "Select & add items from the list below" at bounding box center [189, 115] width 318 height 66
type input "82******56"
select select "49038"
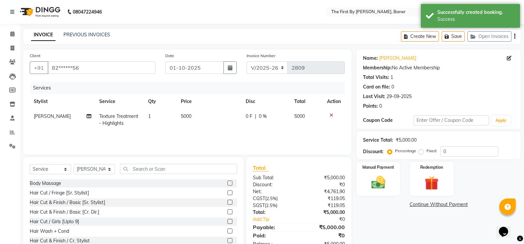
click at [180, 111] on td "5000" at bounding box center [209, 120] width 65 height 22
drag, startPoint x: 180, startPoint y: 111, endPoint x: 183, endPoint y: 116, distance: 6.0
click at [177, 113] on td "1" at bounding box center [160, 120] width 33 height 22
select select "49038"
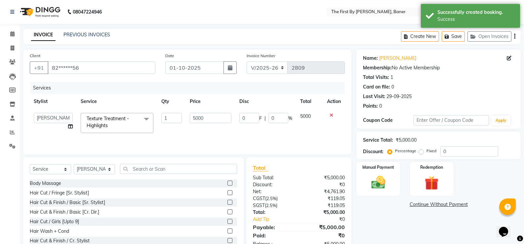
click at [187, 116] on td "5000" at bounding box center [210, 123] width 49 height 28
select select "49038"
drag, startPoint x: 187, startPoint y: 116, endPoint x: 194, endPoint y: 116, distance: 7.0
click at [190, 116] on td "5000" at bounding box center [210, 123] width 49 height 28
click at [194, 116] on input "5000" at bounding box center [210, 118] width 41 height 10
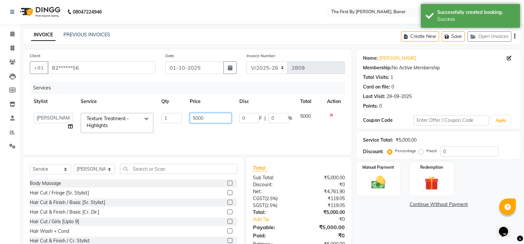
click at [194, 116] on input "5000" at bounding box center [210, 118] width 41 height 10
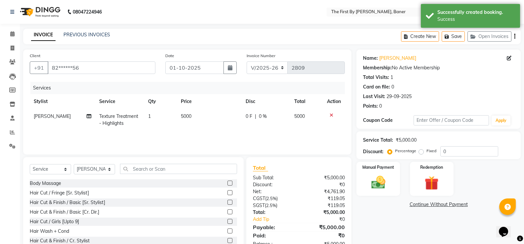
click at [212, 120] on td "5000" at bounding box center [209, 120] width 65 height 22
select select "49038"
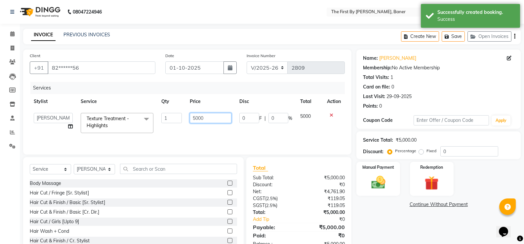
click at [201, 116] on input "5000" at bounding box center [210, 118] width 41 height 10
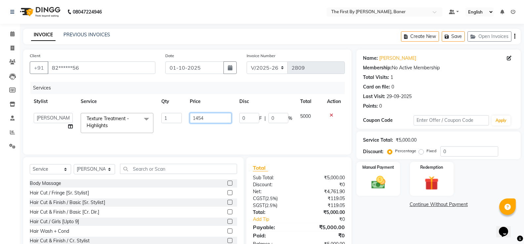
type input "14542"
click at [216, 136] on div "Services Stylist Service Qty Price Disc Total Action Aarti W Abhishek Admin [PE…" at bounding box center [187, 115] width 315 height 66
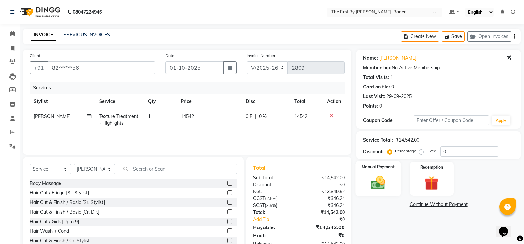
click at [387, 183] on img at bounding box center [377, 182] width 23 height 17
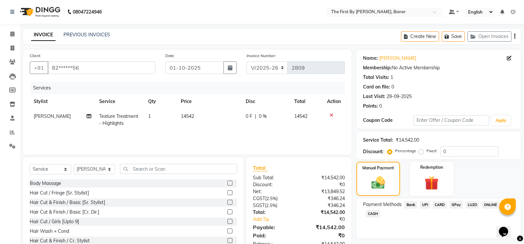
click at [438, 206] on span "CARD" at bounding box center [440, 205] width 14 height 8
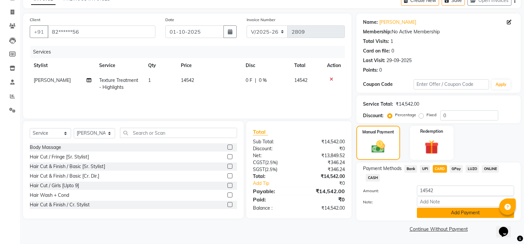
click at [453, 213] on button "Add Payment" at bounding box center [465, 213] width 97 height 10
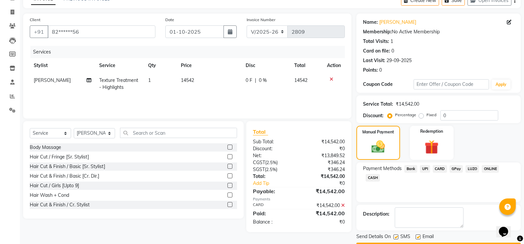
scroll to position [55, 0]
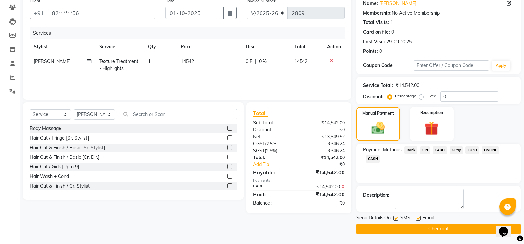
click at [445, 226] on button "Checkout" at bounding box center [438, 229] width 164 height 10
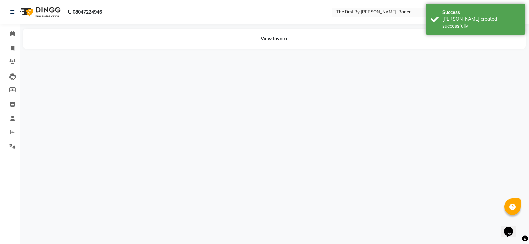
select select "49038"
select select "49041"
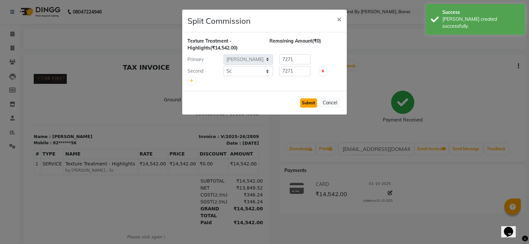
click at [313, 106] on button "Submit" at bounding box center [308, 103] width 17 height 9
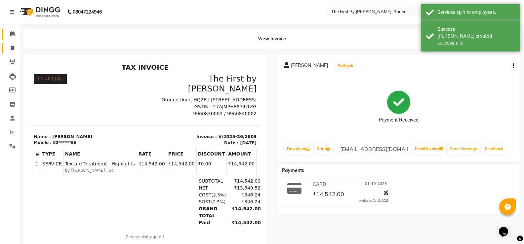
click at [13, 38] on span at bounding box center [13, 34] width 12 height 8
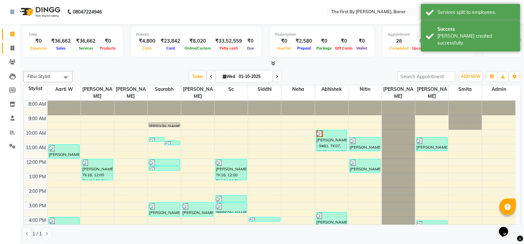
click at [5, 50] on link "Invoice" at bounding box center [10, 48] width 16 height 11
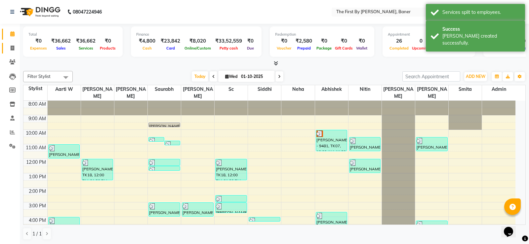
select select "6411"
select select "service"
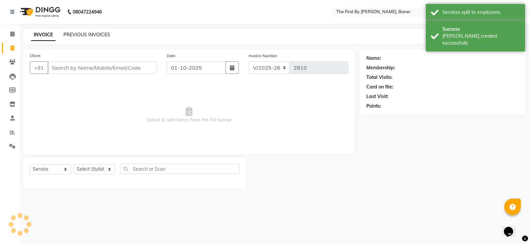
click at [85, 33] on link "PREVIOUS INVOICES" at bounding box center [86, 35] width 47 height 6
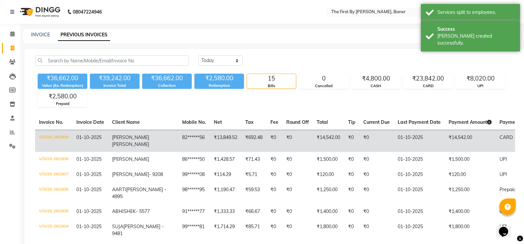
scroll to position [33, 0]
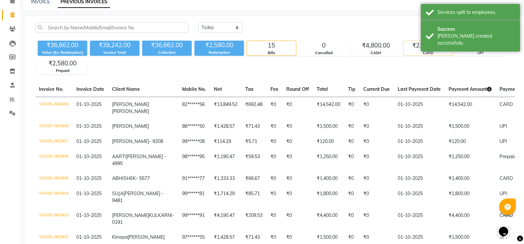
click at [423, 55] on div "CARD" at bounding box center [428, 53] width 49 height 6
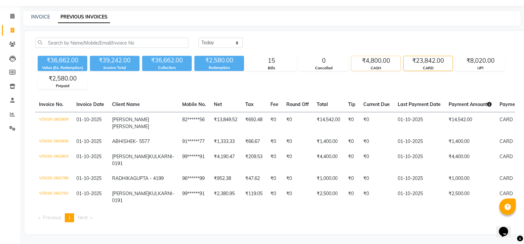
click at [375, 56] on div "₹4,800.00" at bounding box center [375, 60] width 49 height 9
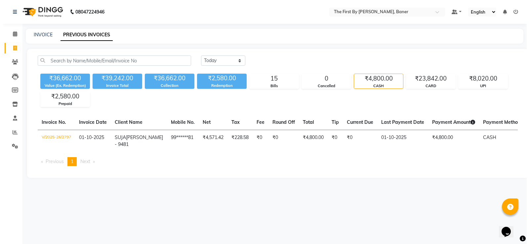
scroll to position [0, 0]
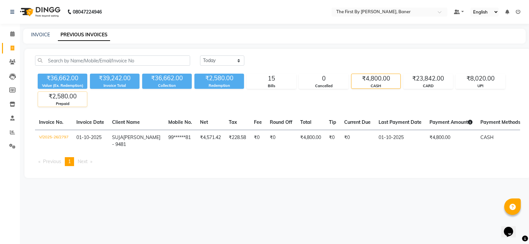
click at [82, 95] on div "₹2,580.00" at bounding box center [62, 96] width 49 height 9
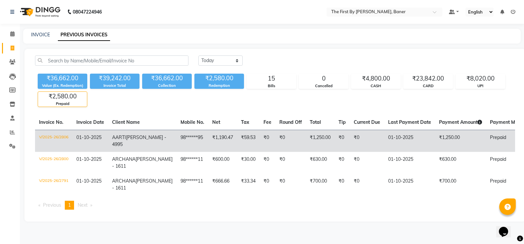
click at [275, 135] on td "₹0" at bounding box center [290, 141] width 30 height 22
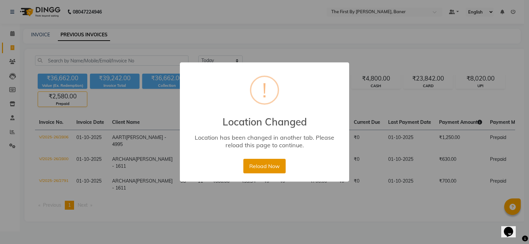
click at [258, 167] on button "Reload Now" at bounding box center [264, 166] width 42 height 15
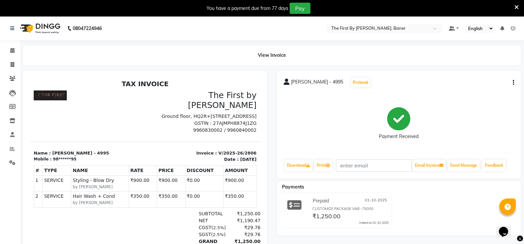
click at [509, 82] on div "[PERSON_NAME] - 4995 Prebook" at bounding box center [399, 82] width 231 height 11
click at [515, 82] on div "[PERSON_NAME] - 4995 Prebook Payment Received Download Print Email Invoice Send…" at bounding box center [399, 125] width 244 height 108
click at [512, 81] on button "button" at bounding box center [512, 82] width 4 height 7
click at [391, 73] on div "AARTI WALIA - 4995 Prebook Payment Received Download Print Email Invoice Send M…" at bounding box center [399, 125] width 244 height 108
click at [513, 30] on icon at bounding box center [513, 28] width 5 height 5
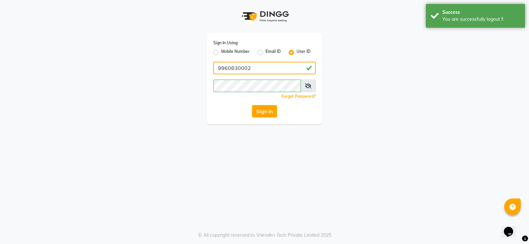
click at [250, 70] on input "9960830002" at bounding box center [264, 68] width 102 height 13
click at [251, 70] on input "9960830002" at bounding box center [264, 68] width 102 height 13
type input "thefirst"
click at [275, 105] on div "Sign In Using: Mobile Number Email ID User ID thefirst Remember me Forgot Passw…" at bounding box center [265, 79] width 116 height 92
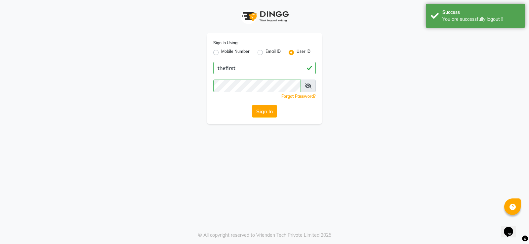
drag, startPoint x: 272, startPoint y: 107, endPoint x: 282, endPoint y: 126, distance: 20.9
click at [272, 108] on button "Sign In" at bounding box center [264, 111] width 25 height 13
